Goal: Information Seeking & Learning: Check status

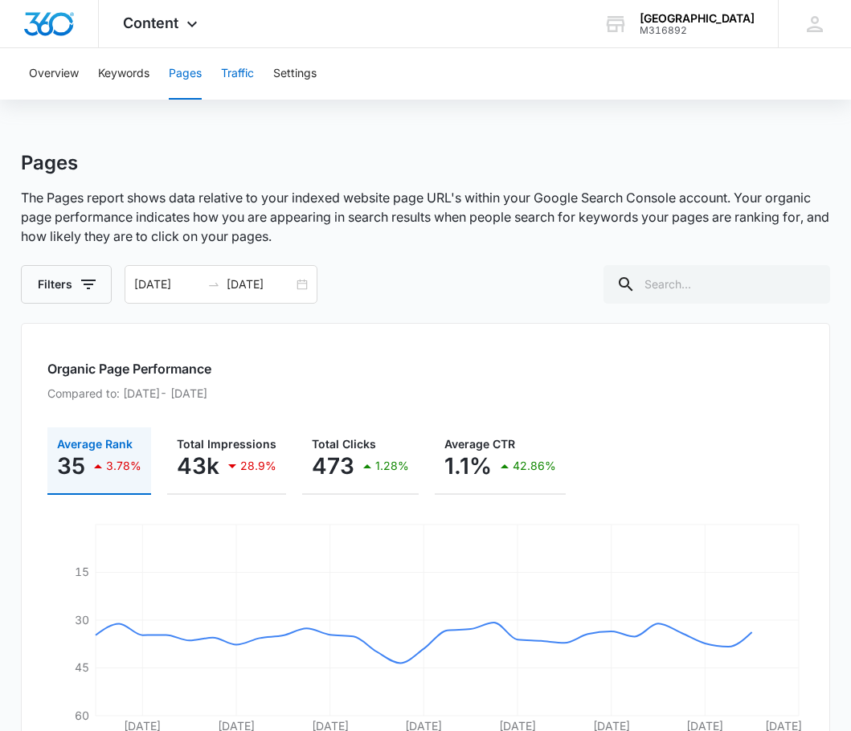
click at [248, 81] on button "Traffic" at bounding box center [237, 73] width 33 height 51
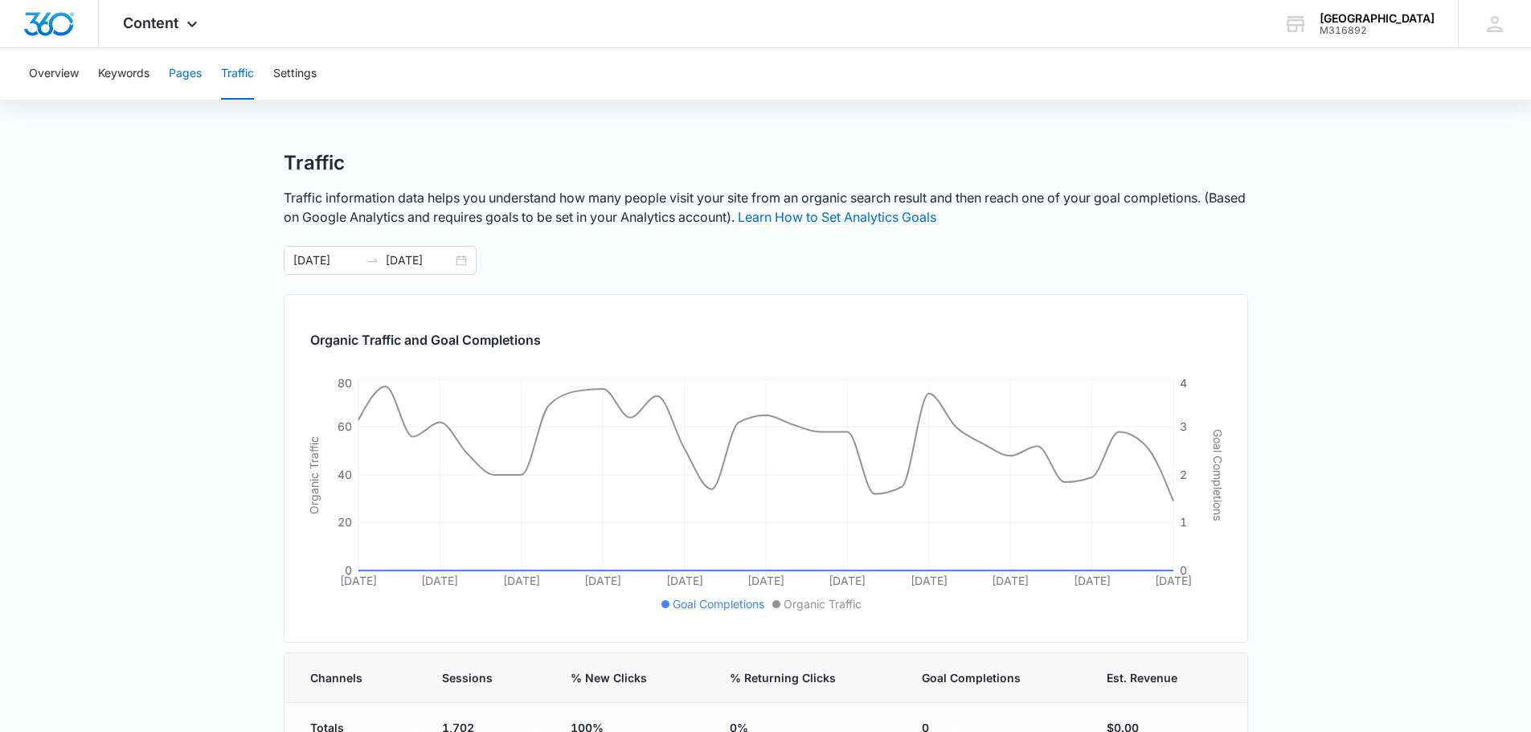
click at [190, 74] on button "Pages" at bounding box center [185, 73] width 33 height 51
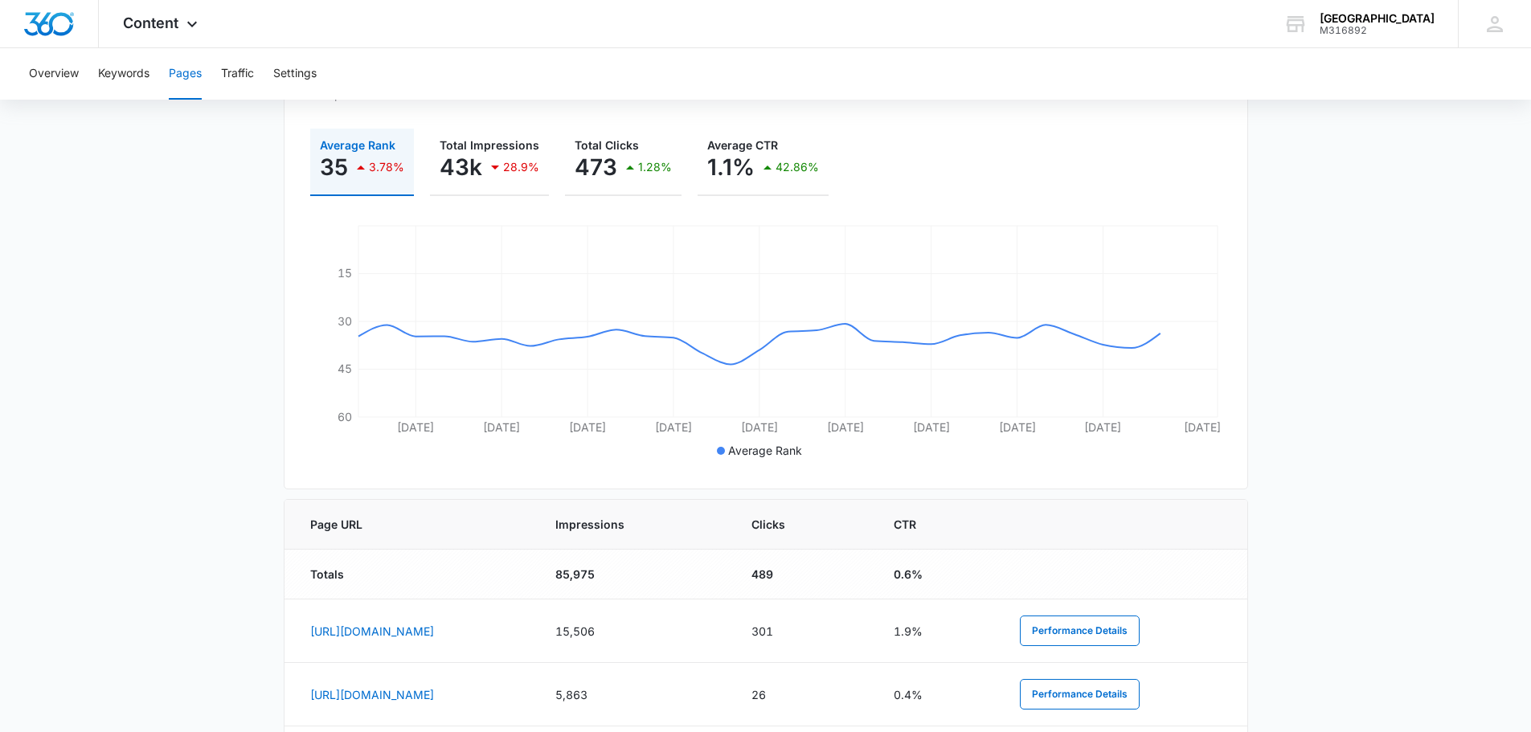
scroll to position [241, 0]
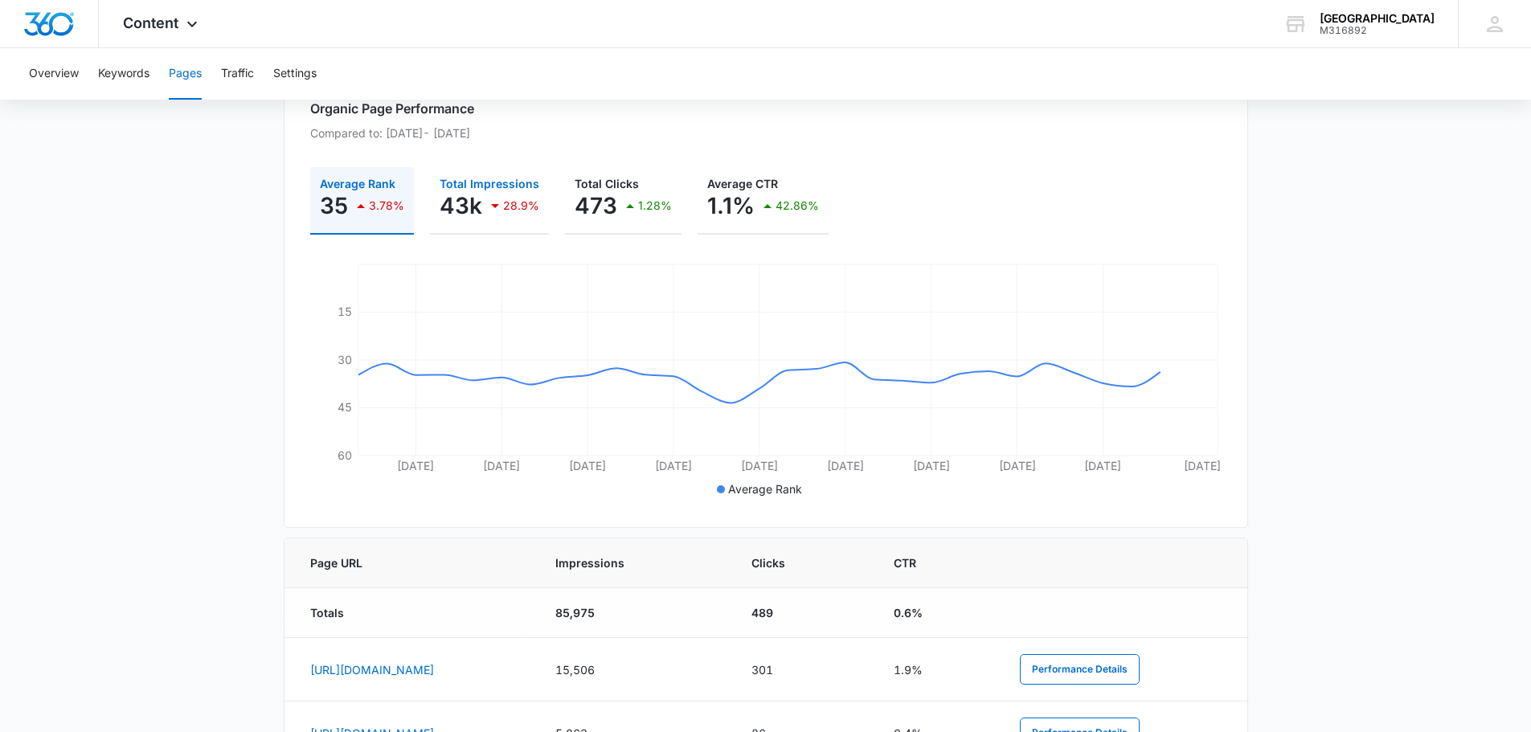
click at [469, 191] on div "43k 28.9%" at bounding box center [490, 206] width 100 height 32
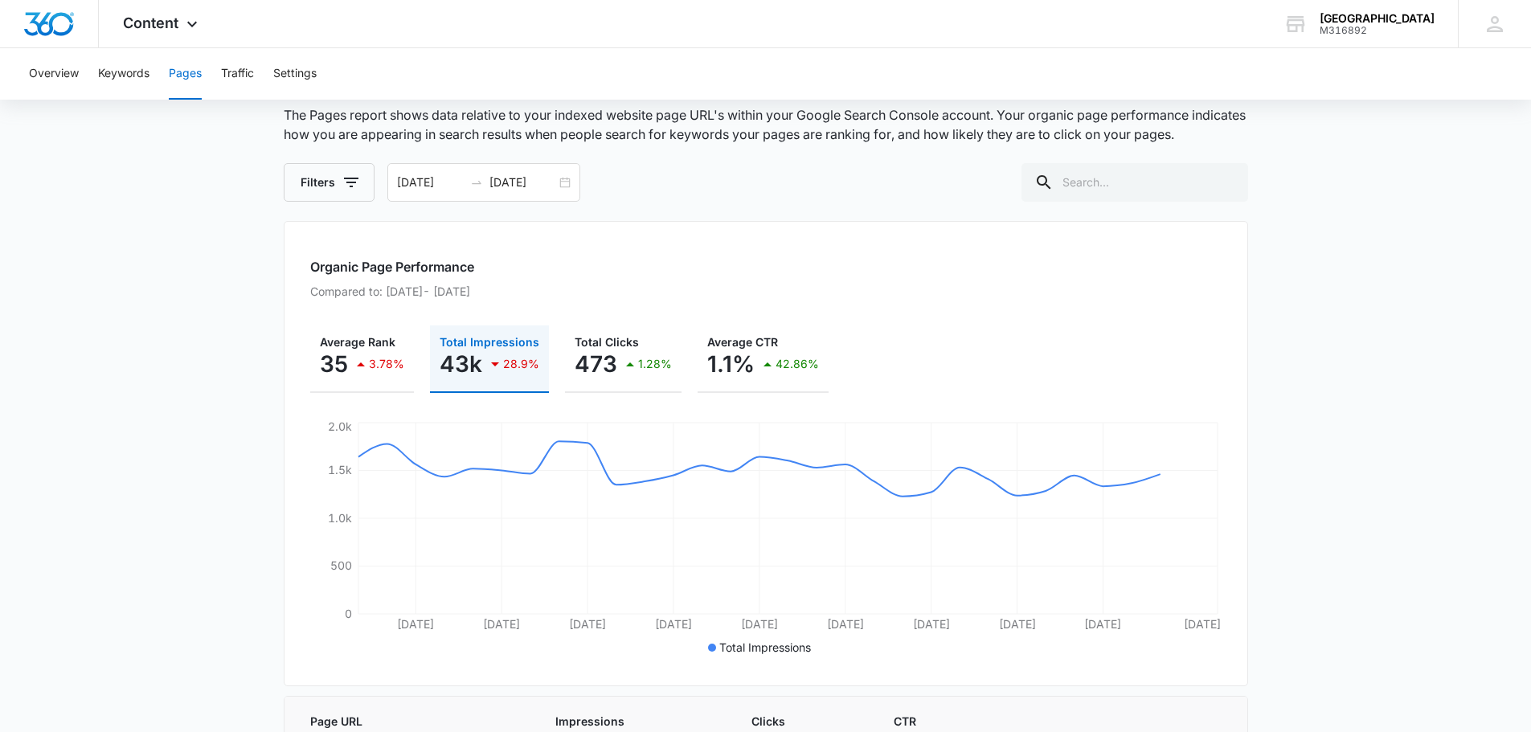
scroll to position [0, 0]
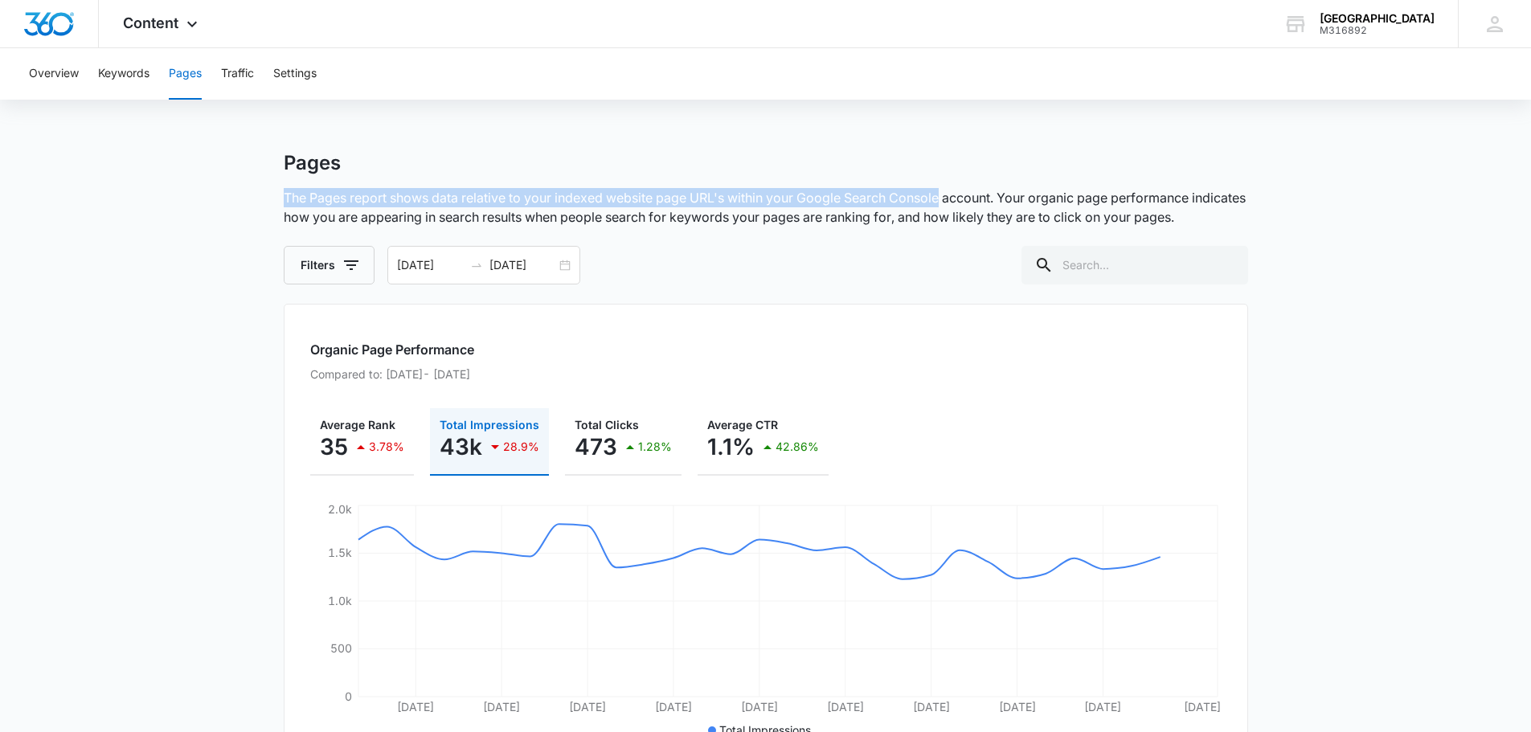
drag, startPoint x: 285, startPoint y: 196, endPoint x: 944, endPoint y: 201, distance: 659.9
click at [943, 202] on p "The Pages report shows data relative to your indexed website page URL's within …" at bounding box center [766, 207] width 965 height 39
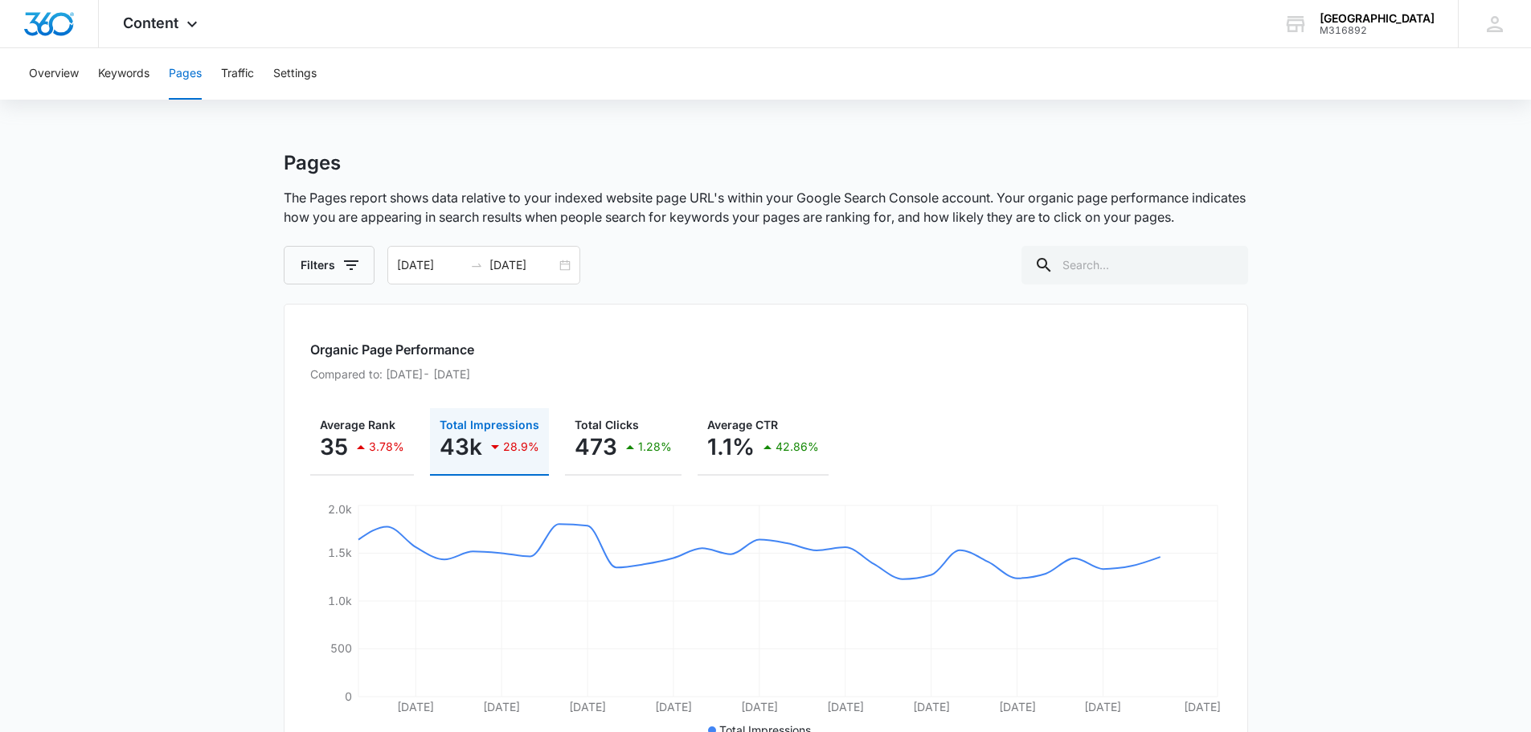
click at [948, 199] on p "The Pages report shows data relative to your indexed website page URL's within …" at bounding box center [766, 207] width 965 height 39
drag, startPoint x: 945, startPoint y: 198, endPoint x: 802, endPoint y: 199, distance: 143.1
click at [802, 199] on p "The Pages report shows data relative to your indexed website page URL's within …" at bounding box center [766, 207] width 965 height 39
click at [906, 194] on p "The Pages report shows data relative to your indexed website page URL's within …" at bounding box center [766, 207] width 965 height 39
drag, startPoint x: 935, startPoint y: 199, endPoint x: 911, endPoint y: 195, distance: 24.3
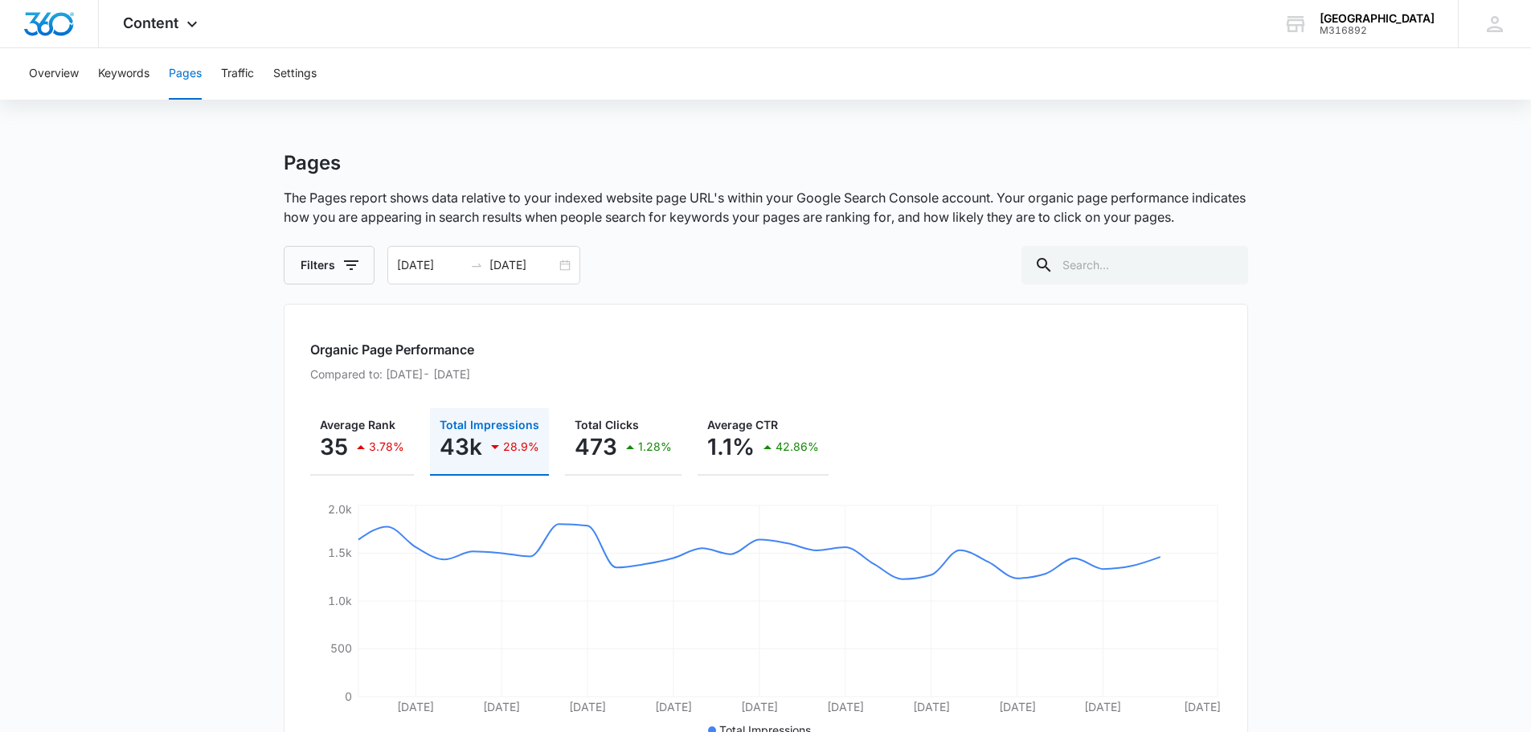
click at [919, 197] on p "The Pages report shows data relative to your indexed website page URL's within …" at bounding box center [766, 207] width 965 height 39
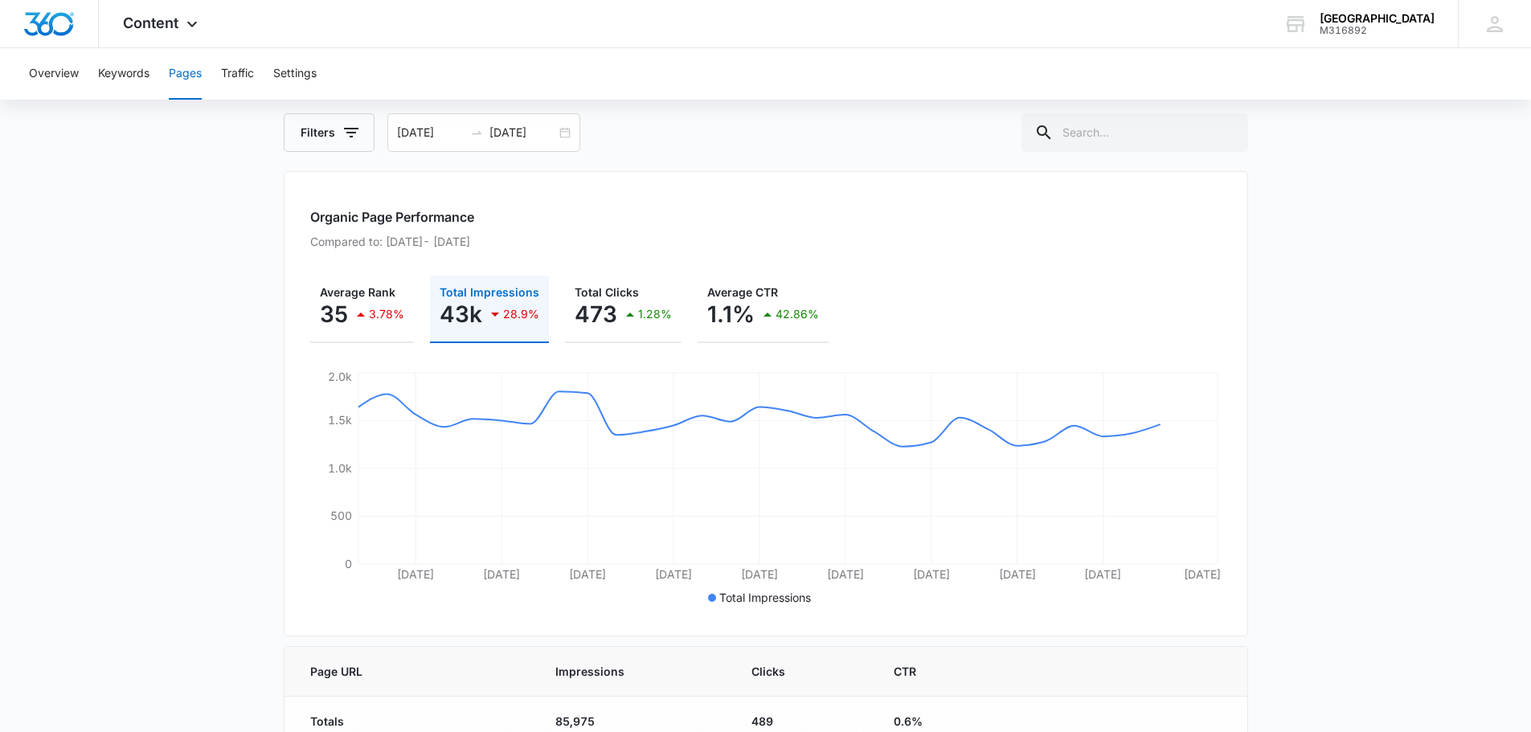
scroll to position [161, 0]
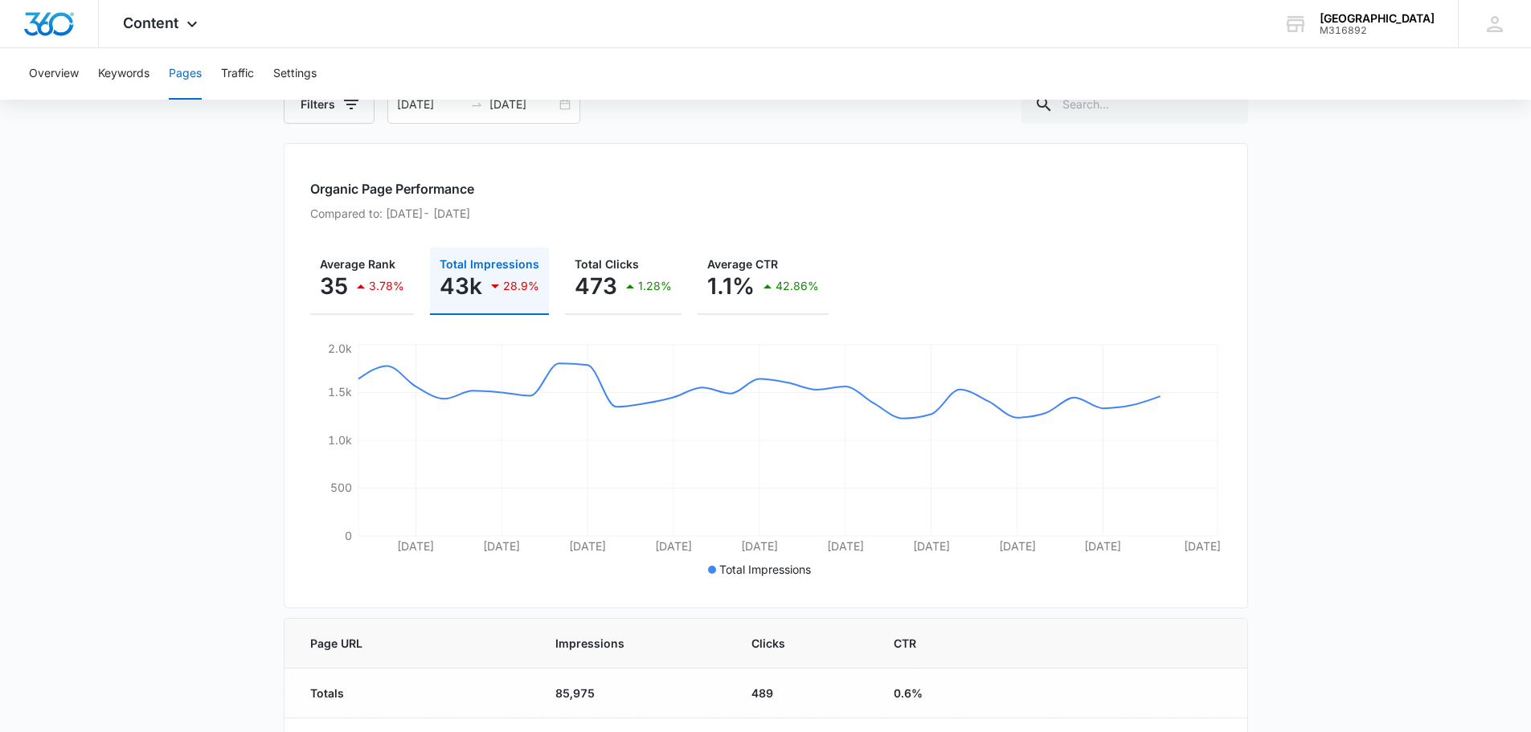
click at [472, 236] on div "Organic Page Performance Compared to: [DATE] - [DATE] Average Rank 35 3.78% Tot…" at bounding box center [766, 375] width 965 height 465
click at [611, 286] on p "473" at bounding box center [596, 286] width 43 height 26
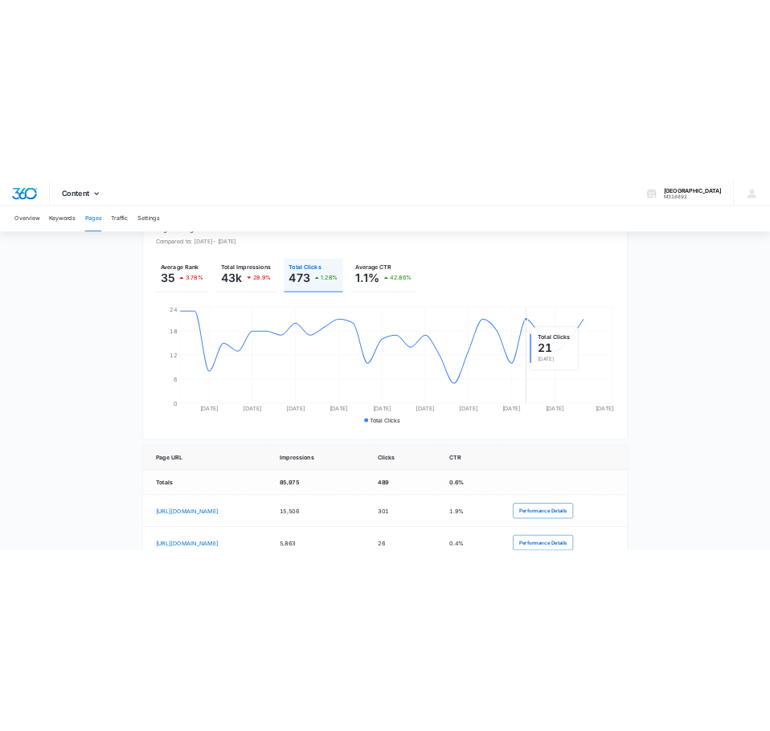
scroll to position [0, 0]
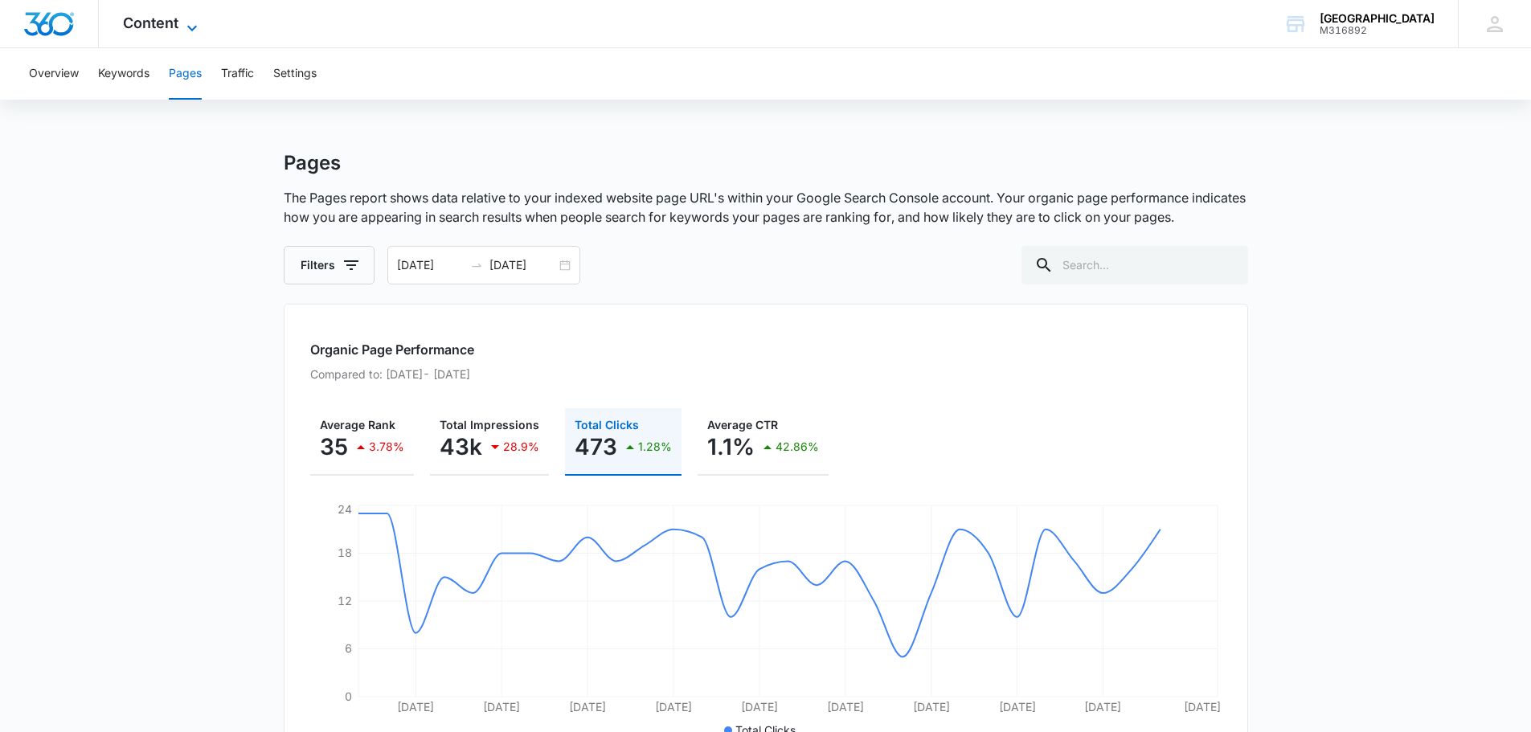
click at [159, 23] on span "Content" at bounding box center [150, 22] width 55 height 17
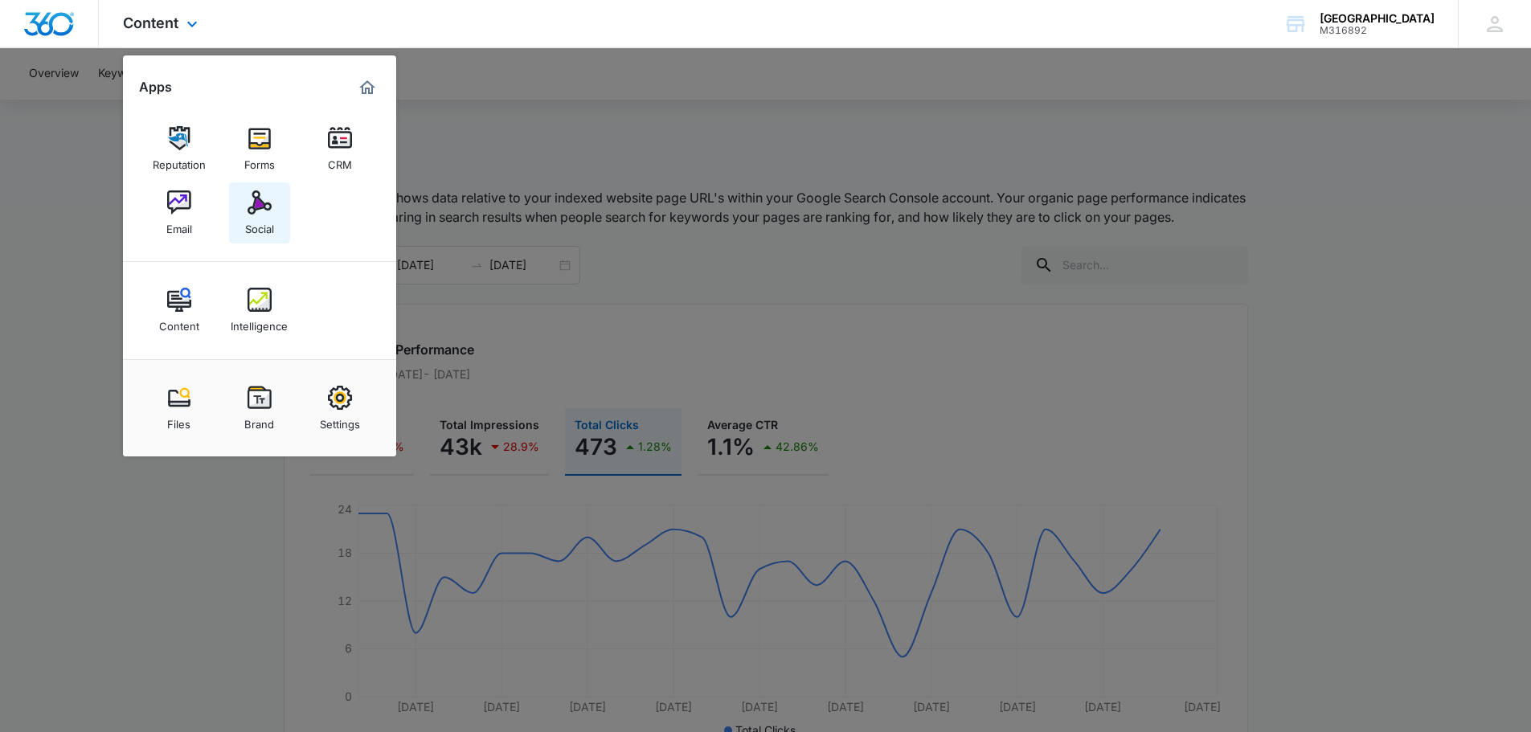
click at [250, 215] on div "Social" at bounding box center [259, 225] width 29 height 21
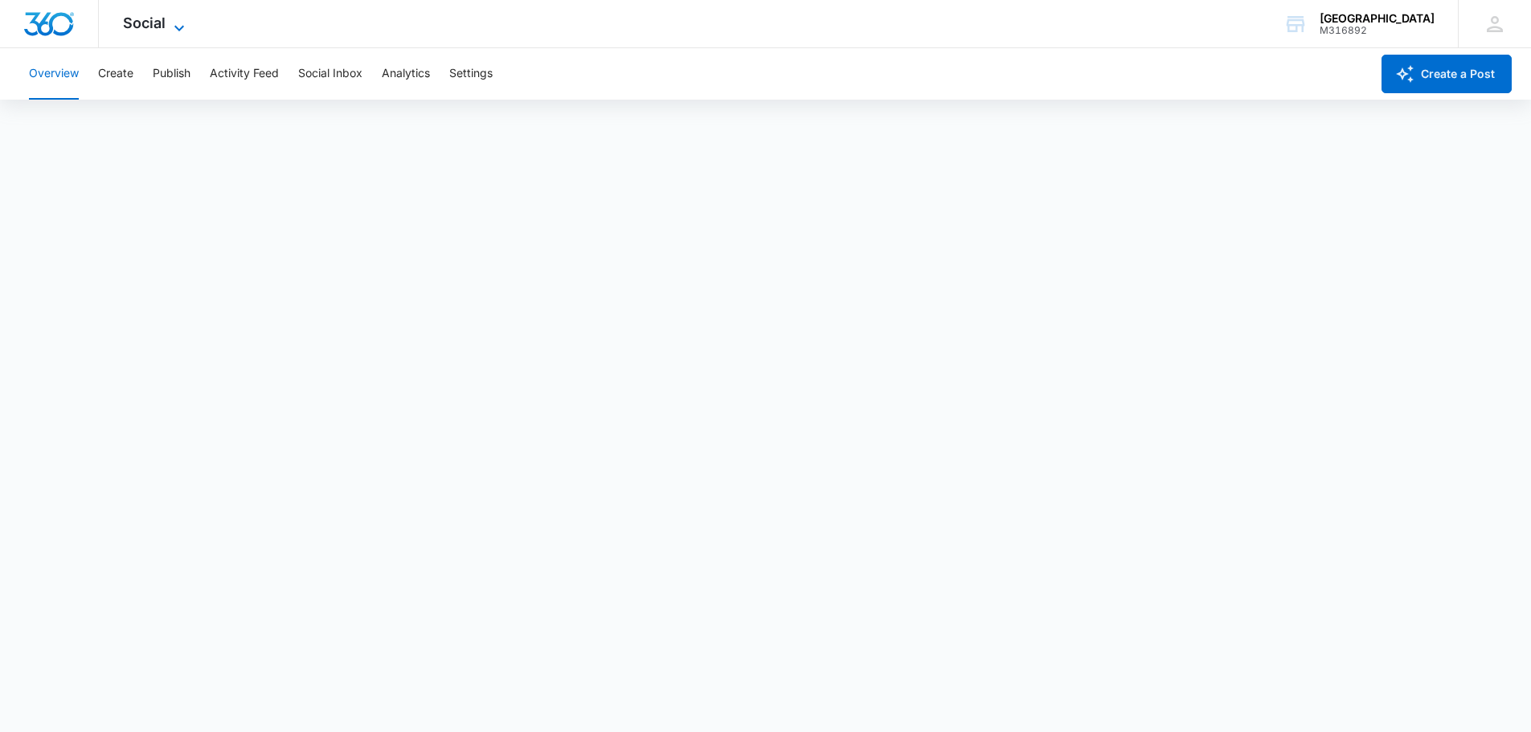
click at [156, 29] on span "Social" at bounding box center [144, 22] width 43 height 17
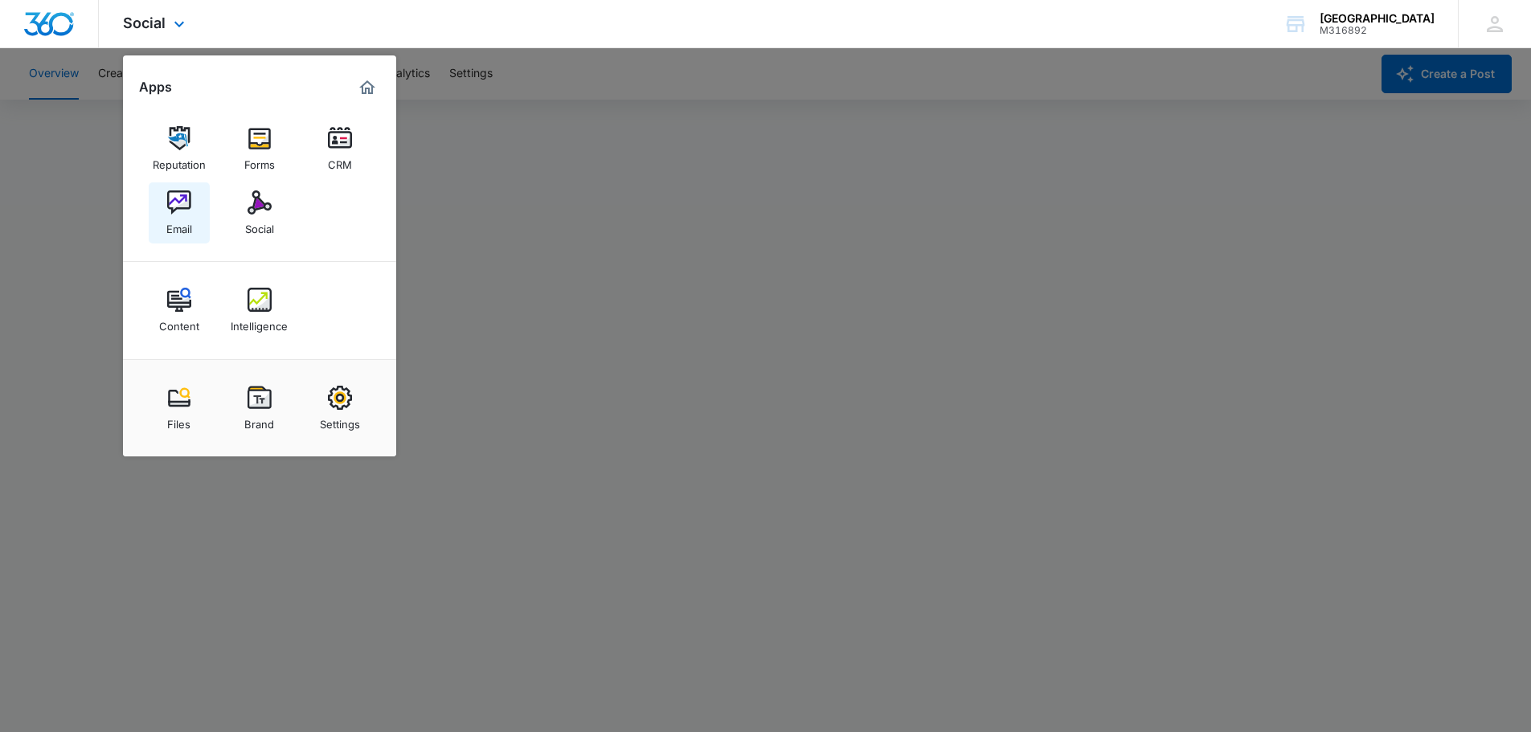
click at [166, 211] on link "Email" at bounding box center [179, 212] width 61 height 61
